Goal: Information Seeking & Learning: Compare options

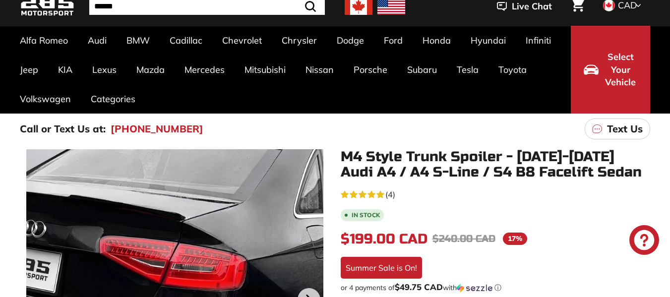
scroll to position [149, 0]
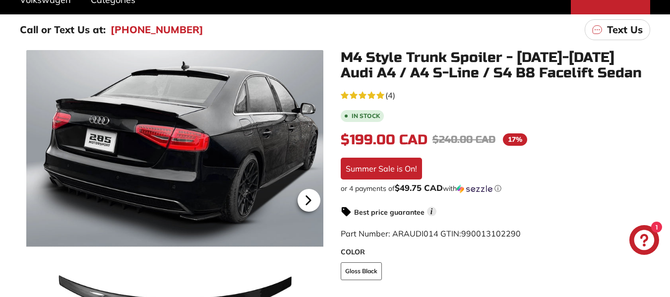
click at [312, 202] on icon at bounding box center [308, 200] width 23 height 23
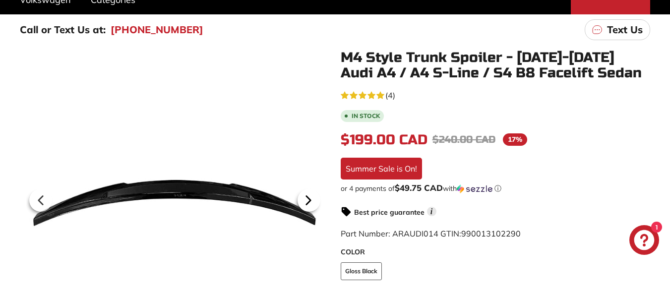
click at [312, 202] on icon at bounding box center [308, 200] width 23 height 23
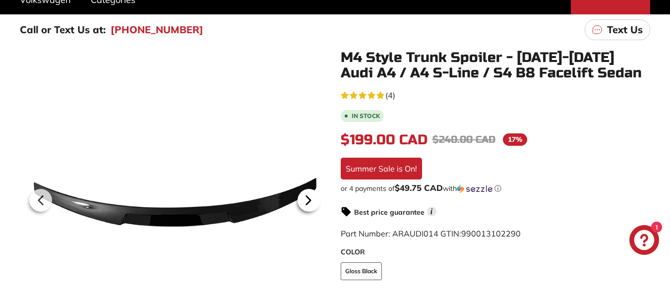
click at [312, 202] on icon at bounding box center [308, 200] width 23 height 23
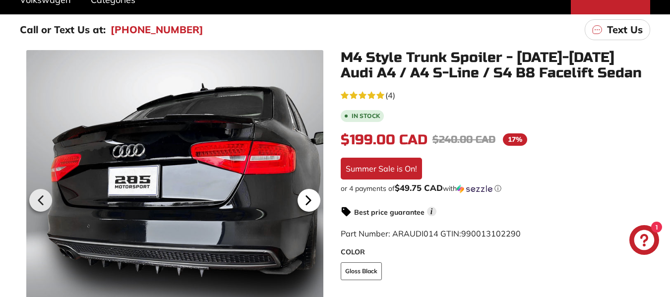
click at [312, 202] on icon at bounding box center [308, 200] width 23 height 23
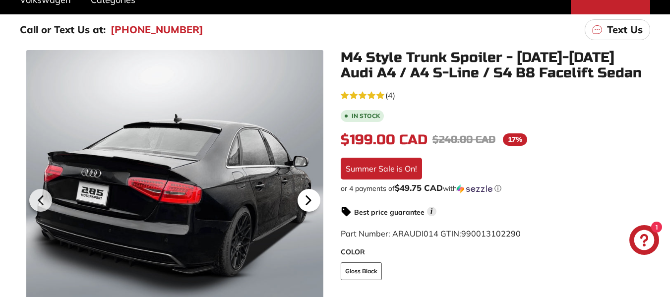
click at [312, 202] on icon at bounding box center [308, 200] width 23 height 23
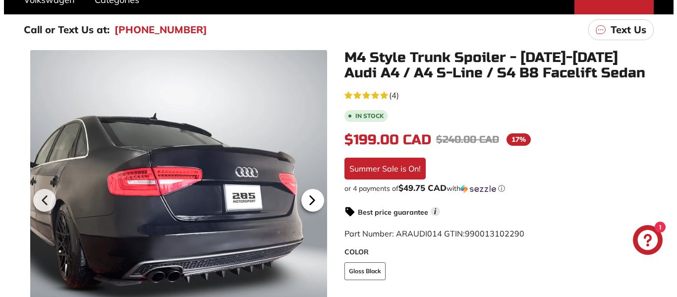
scroll to position [0, 77]
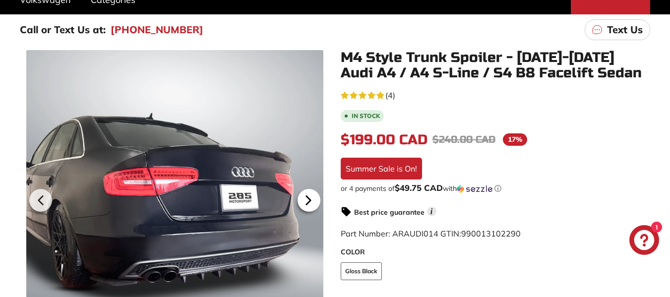
click at [312, 202] on icon at bounding box center [308, 200] width 23 height 23
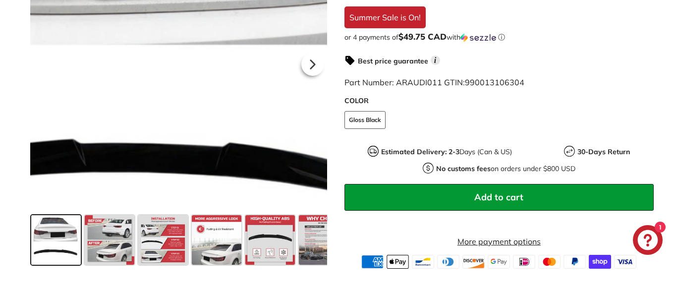
scroll to position [347, 0]
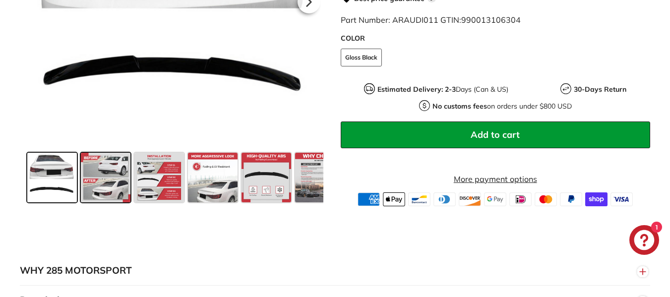
click at [120, 169] on span at bounding box center [106, 178] width 50 height 50
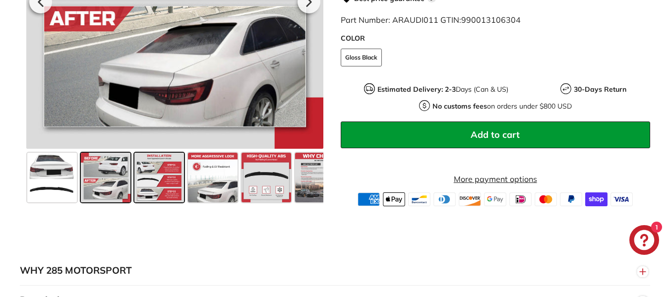
click at [153, 169] on span at bounding box center [159, 178] width 50 height 50
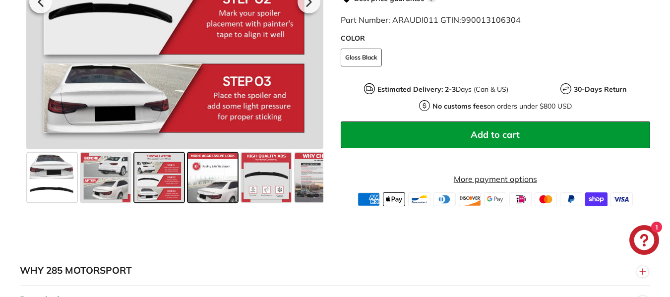
click at [203, 186] on span at bounding box center [213, 178] width 50 height 50
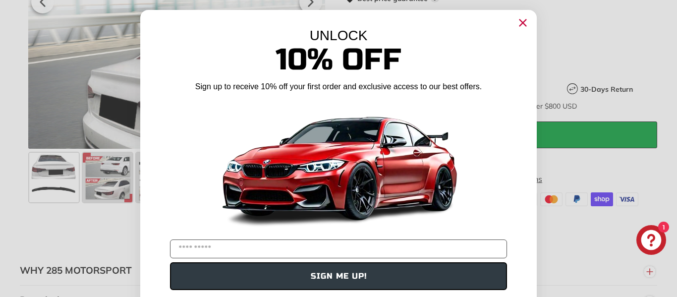
click at [516, 24] on circle "Close dialog" at bounding box center [523, 22] width 15 height 15
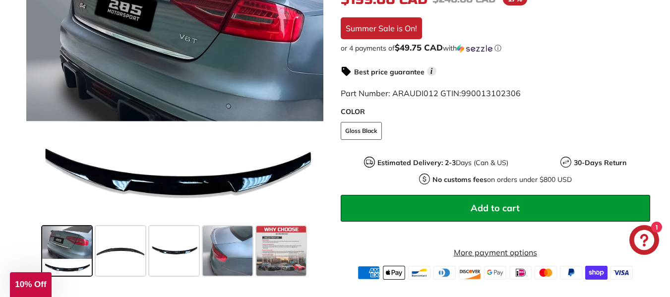
scroll to position [297, 0]
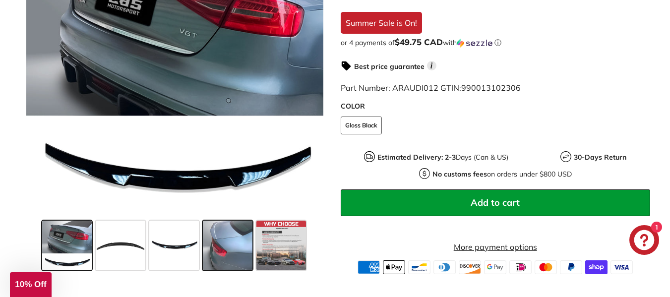
click at [217, 241] on span at bounding box center [228, 246] width 50 height 50
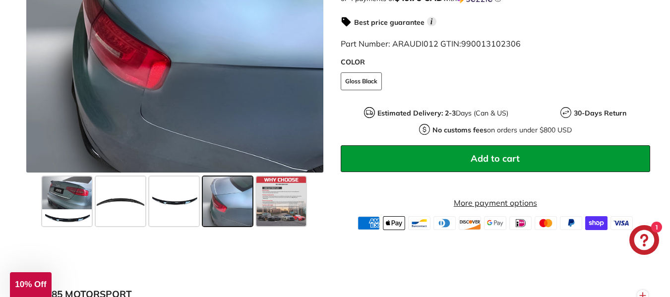
scroll to position [347, 0]
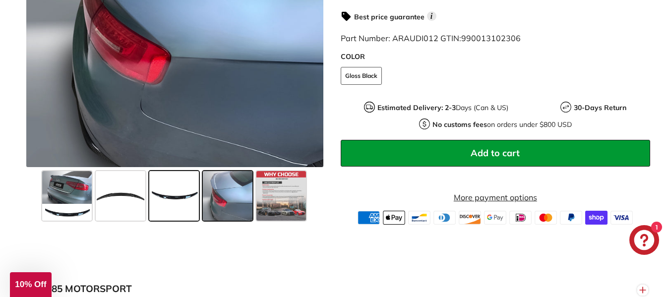
click at [184, 219] on span at bounding box center [174, 196] width 50 height 50
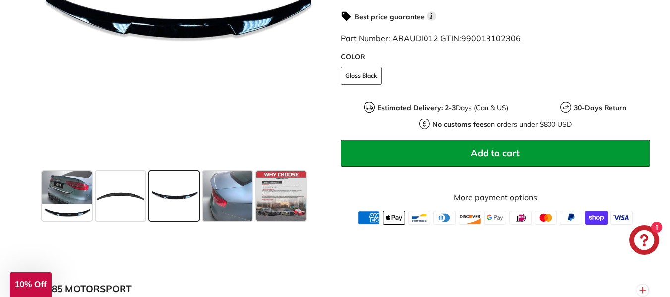
drag, startPoint x: 137, startPoint y: 206, endPoint x: 149, endPoint y: 203, distance: 12.4
click at [136, 206] on span at bounding box center [121, 196] width 50 height 50
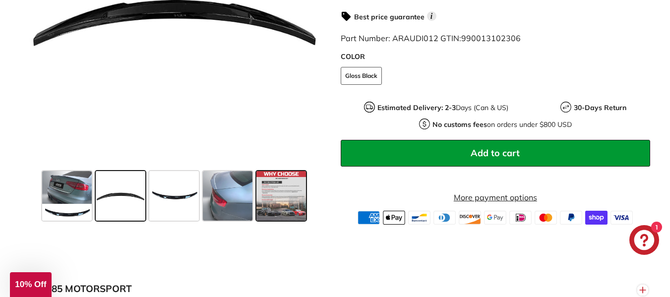
click at [264, 212] on span at bounding box center [281, 196] width 50 height 50
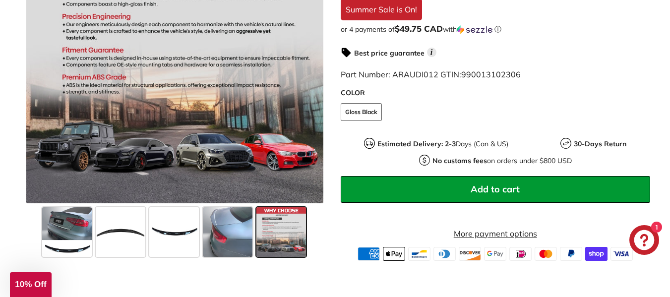
scroll to position [545, 0]
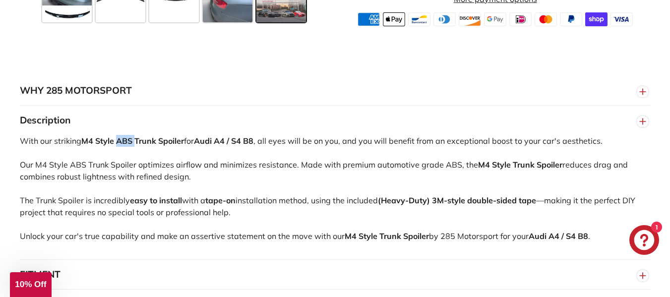
drag, startPoint x: 120, startPoint y: 150, endPoint x: 310, endPoint y: 152, distance: 189.4
click at [250, 151] on div "With our striking M4 Style ABS Trunk Spoiler for Audi A4 / S4 B8 , all eyes wil…" at bounding box center [335, 197] width 630 height 124
drag, startPoint x: 354, startPoint y: 152, endPoint x: 529, endPoint y: 154, distance: 174.5
click at [501, 154] on div "With our striking M4 Style ABS Trunk Spoiler for Audi A4 / S4 B8 , all eyes wil…" at bounding box center [335, 197] width 630 height 124
click at [529, 154] on div "With our striking M4 Style ABS Trunk Spoiler for Audi A4 / S4 B8 , all eyes wil…" at bounding box center [335, 197] width 630 height 124
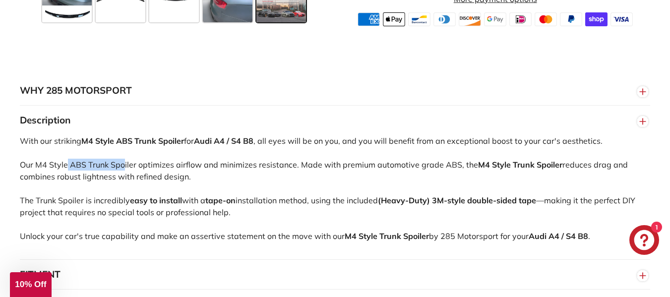
drag, startPoint x: 63, startPoint y: 176, endPoint x: 391, endPoint y: 189, distance: 328.5
click at [261, 175] on div "With our striking M4 Style ABS Trunk Spoiler for Audi A4 / S4 B8 , all eyes wil…" at bounding box center [335, 197] width 630 height 124
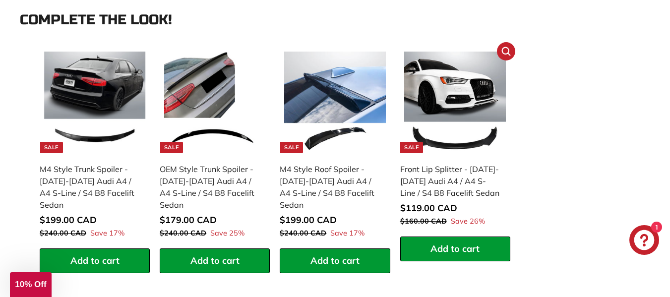
scroll to position [942, 0]
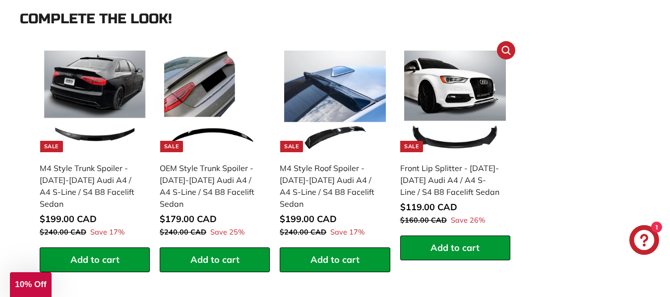
click at [457, 118] on img at bounding box center [454, 101] width 101 height 101
